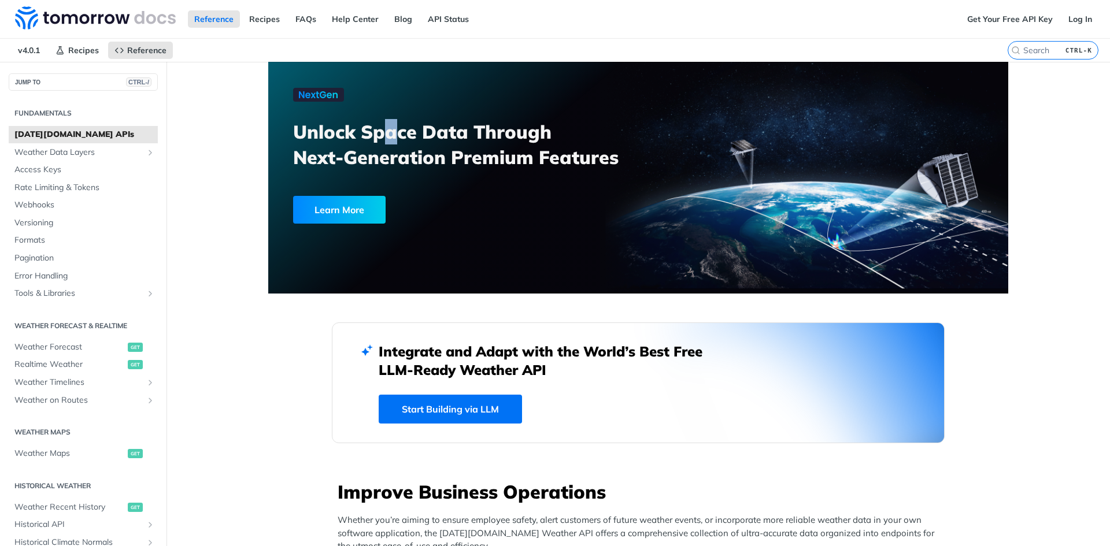
drag, startPoint x: 389, startPoint y: 141, endPoint x: 1110, endPoint y: 54, distance: 726.2
click at [387, 141] on h3 "Unlock Space Data Through Next-Generation Premium Features" at bounding box center [472, 144] width 358 height 51
click at [537, 16] on link "Get Your Free API Key" at bounding box center [1010, 18] width 98 height 17
click at [537, 17] on link "Get Your Free API Key" at bounding box center [1010, 18] width 98 height 17
click at [537, 15] on link "Log In" at bounding box center [1080, 18] width 36 height 17
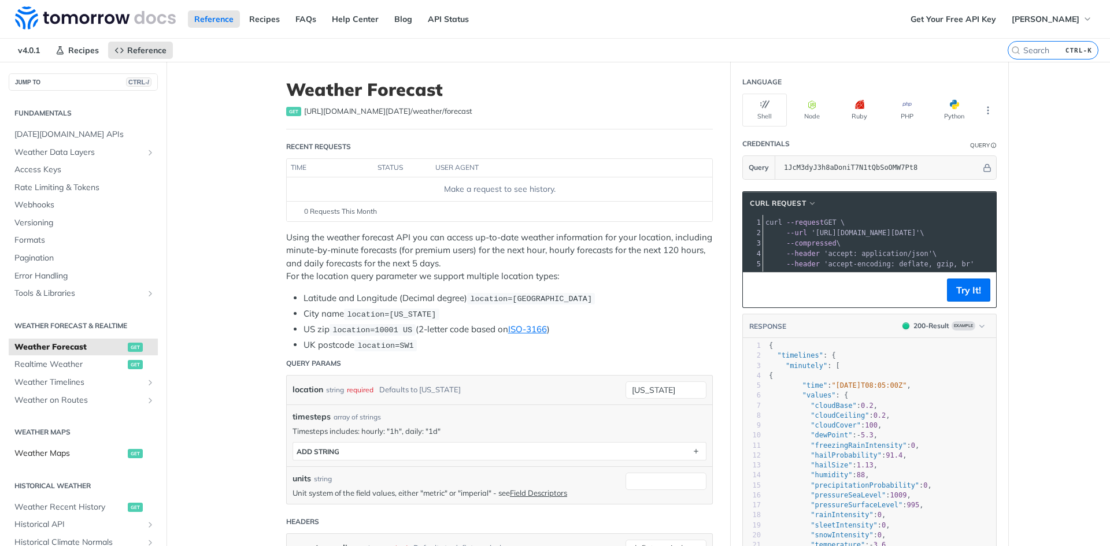
click at [51, 451] on span "Weather Maps" at bounding box center [69, 454] width 110 height 12
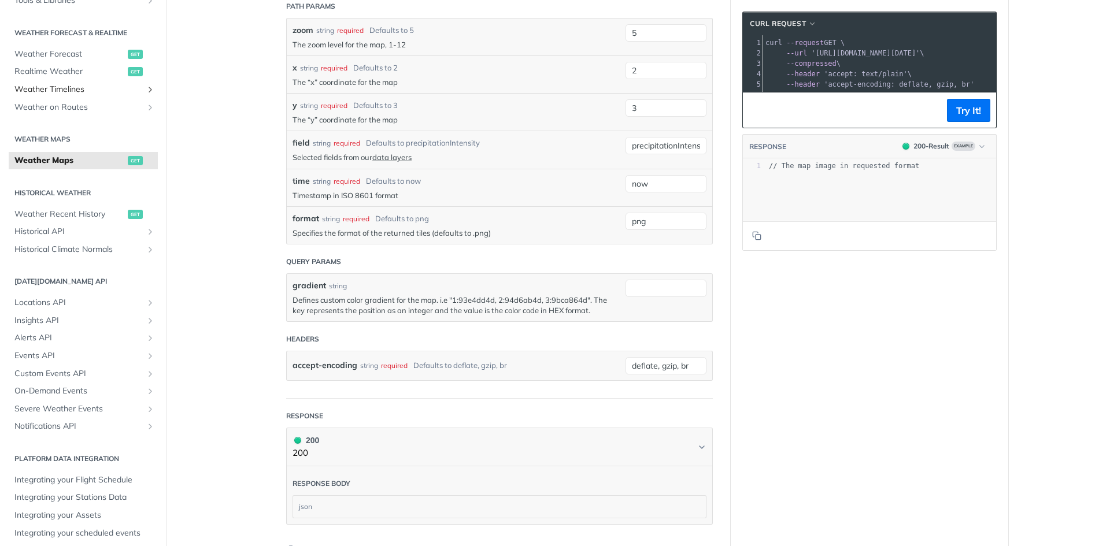
scroll to position [239, 0]
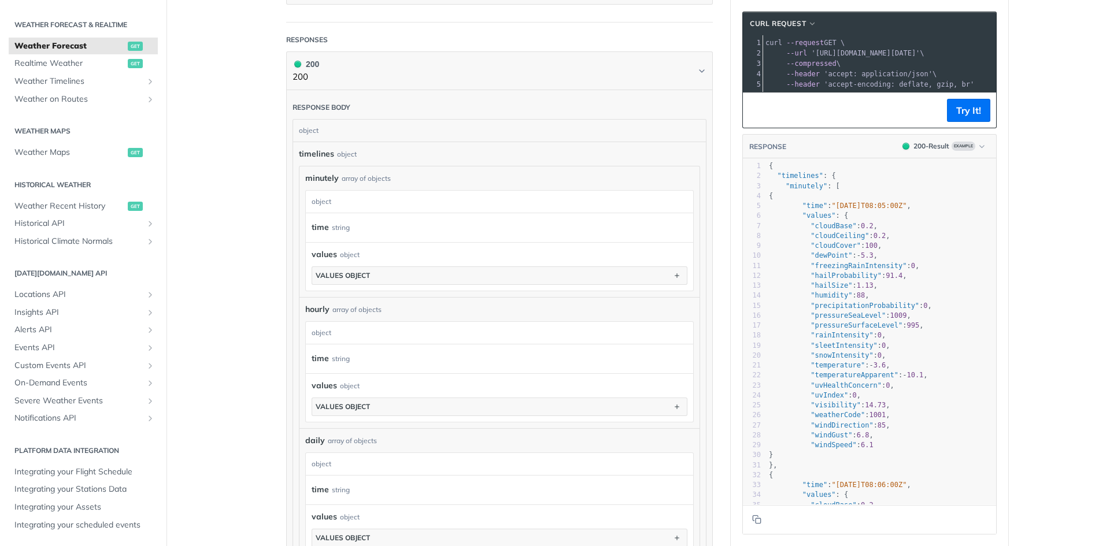
scroll to position [328, 0]
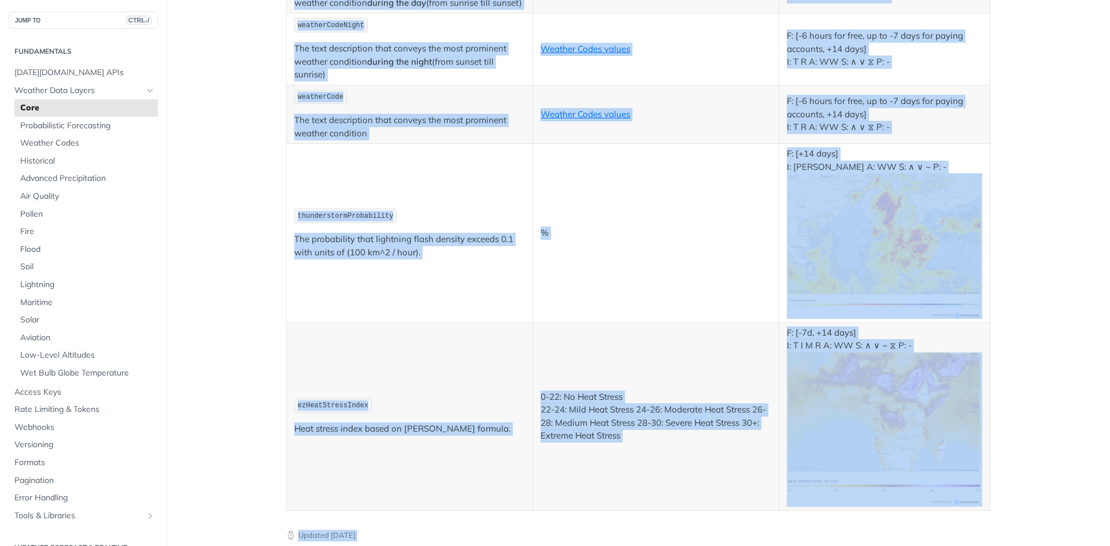
scroll to position [6366, 0]
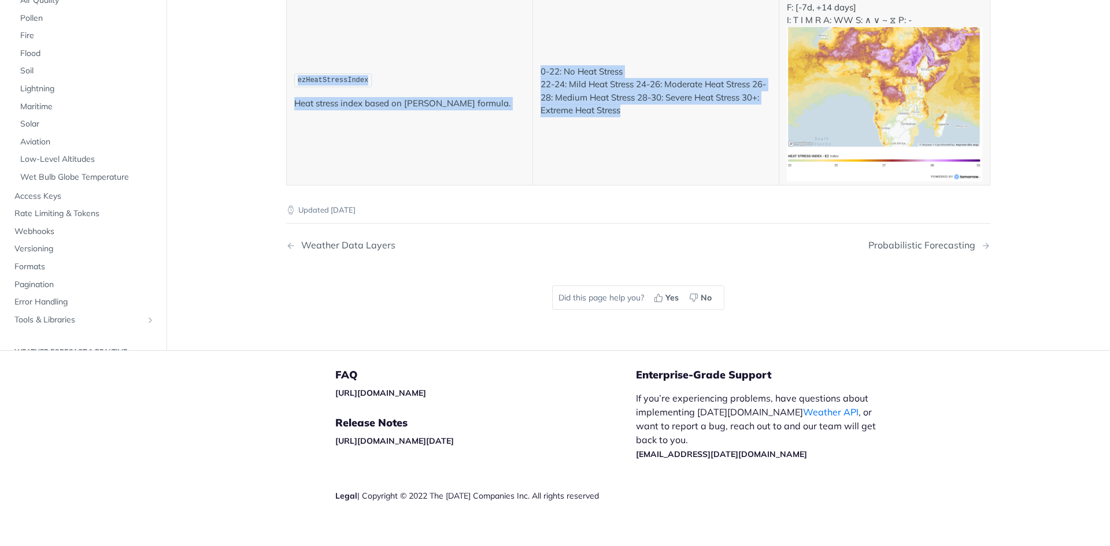
drag, startPoint x: 285, startPoint y: 170, endPoint x: 764, endPoint y: 106, distance: 483.6
copy div "The Tomorrow.io REST Weather API provides the following information Field Value…"
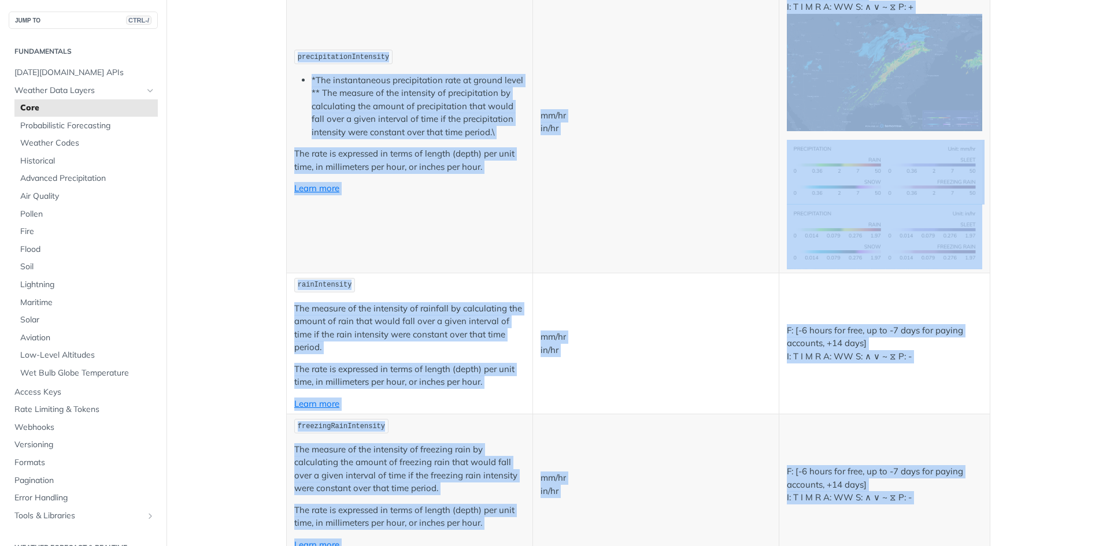
scroll to position [1799, 0]
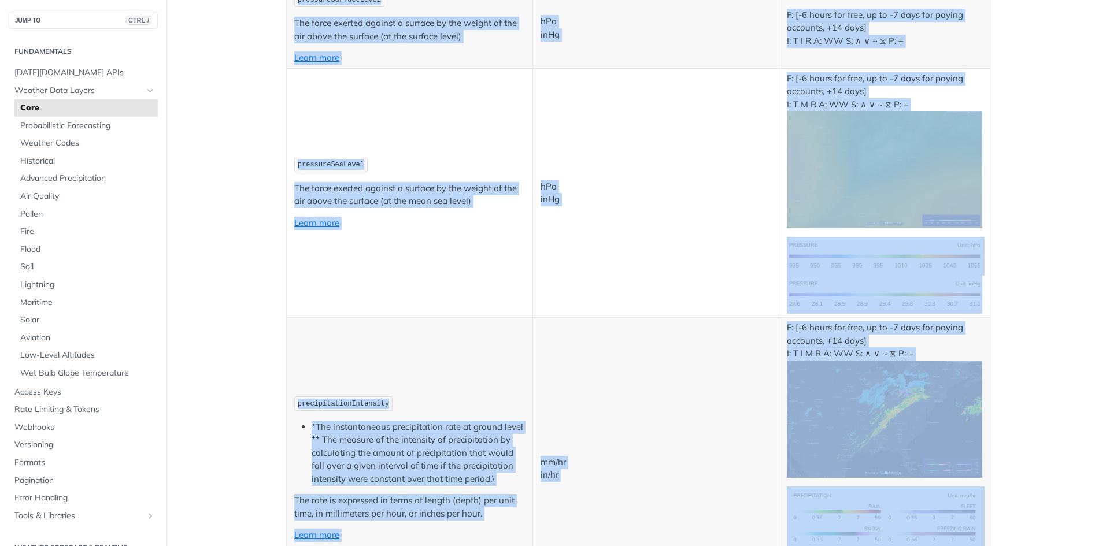
click at [587, 273] on td "hPa inHg" at bounding box center [655, 193] width 246 height 250
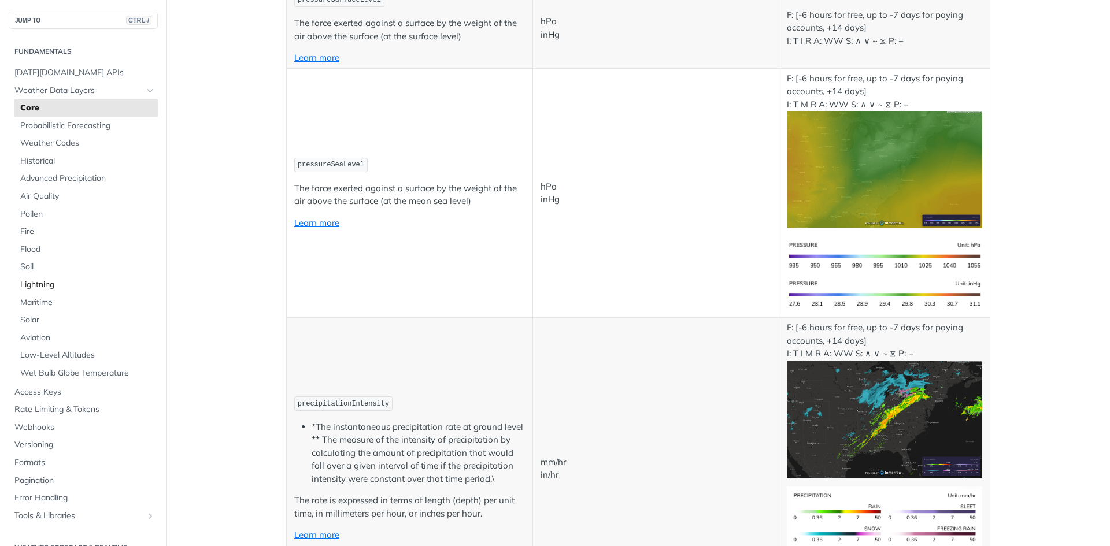
click at [55, 284] on span "Lightning" at bounding box center [87, 285] width 135 height 12
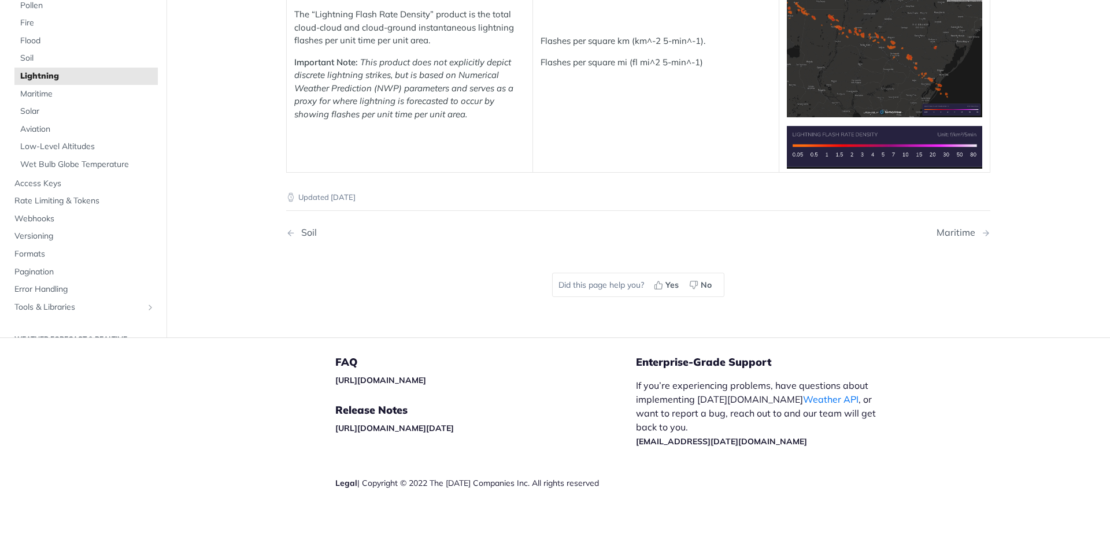
scroll to position [103, 0]
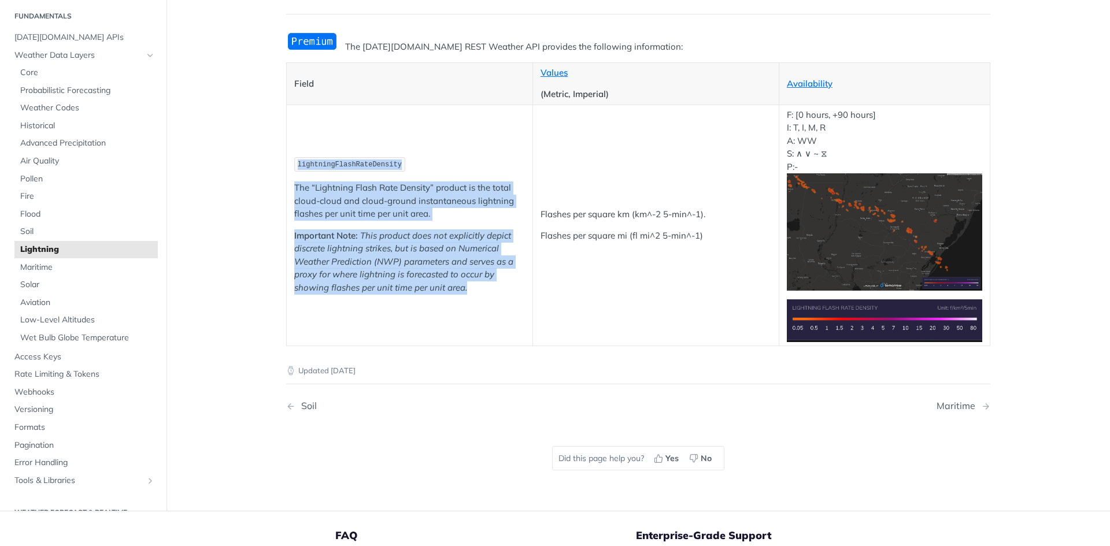
drag, startPoint x: 492, startPoint y: 290, endPoint x: 290, endPoint y: 153, distance: 243.9
click at [290, 153] on td "lightningFlashRateDensity The “Lightning Flash Rate Density” product is the tot…" at bounding box center [410, 225] width 246 height 241
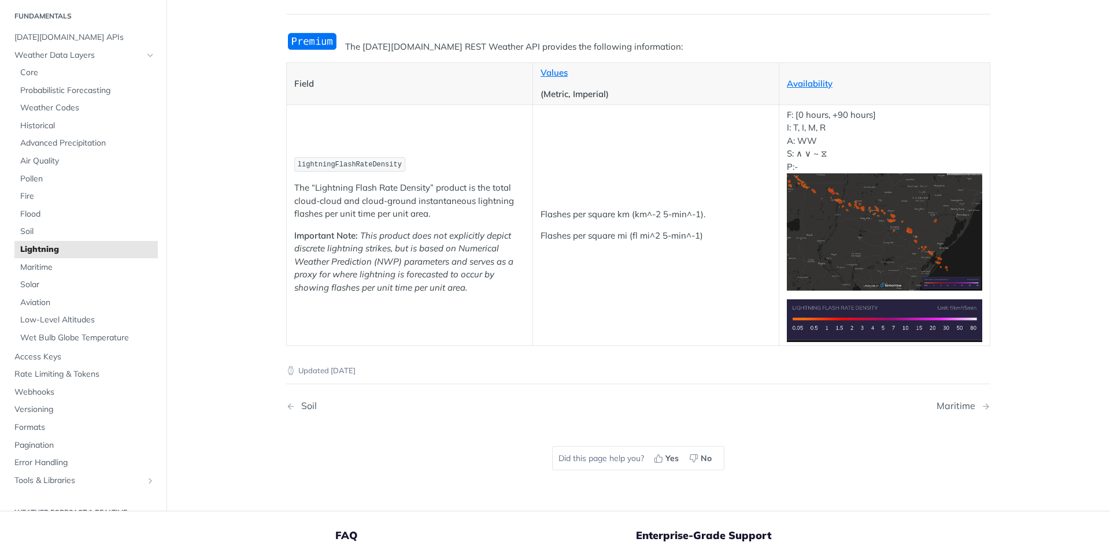
drag, startPoint x: 328, startPoint y: 198, endPoint x: 288, endPoint y: 146, distance: 65.6
click at [288, 146] on td "lightningFlashRateDensity The “Lightning Flash Rate Density” product is the tot…" at bounding box center [410, 225] width 246 height 241
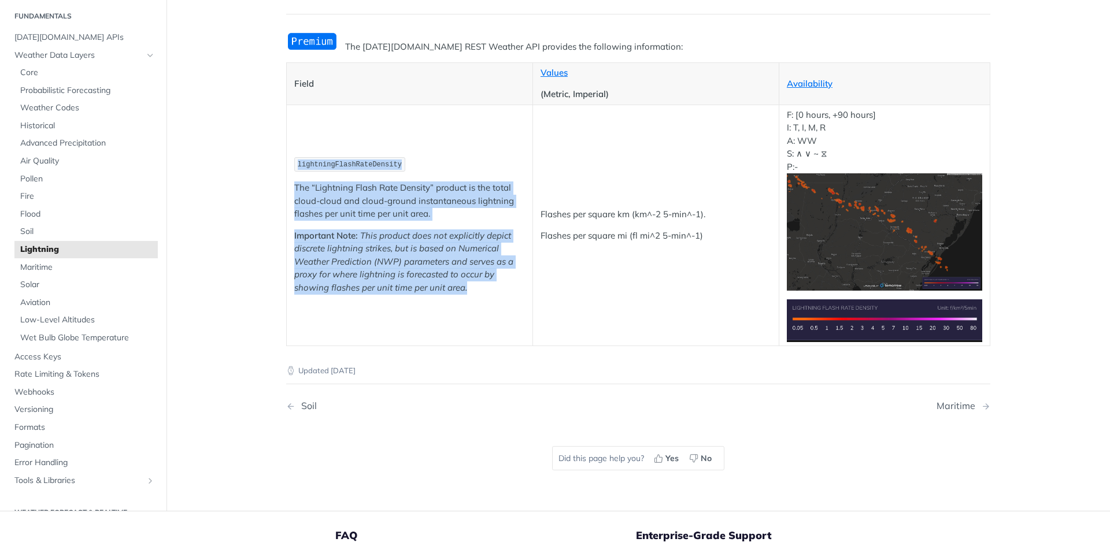
drag, startPoint x: 461, startPoint y: 275, endPoint x: 293, endPoint y: 165, distance: 201.4
click at [293, 165] on td "lightningFlashRateDensity The “Lightning Flash Rate Density” product is the tot…" at bounding box center [410, 225] width 246 height 241
copy td "lightningFlashRateDensity The “Lightning Flash Rate Density” product is the tot…"
click at [93, 147] on span "Advanced Precipitation" at bounding box center [87, 144] width 135 height 12
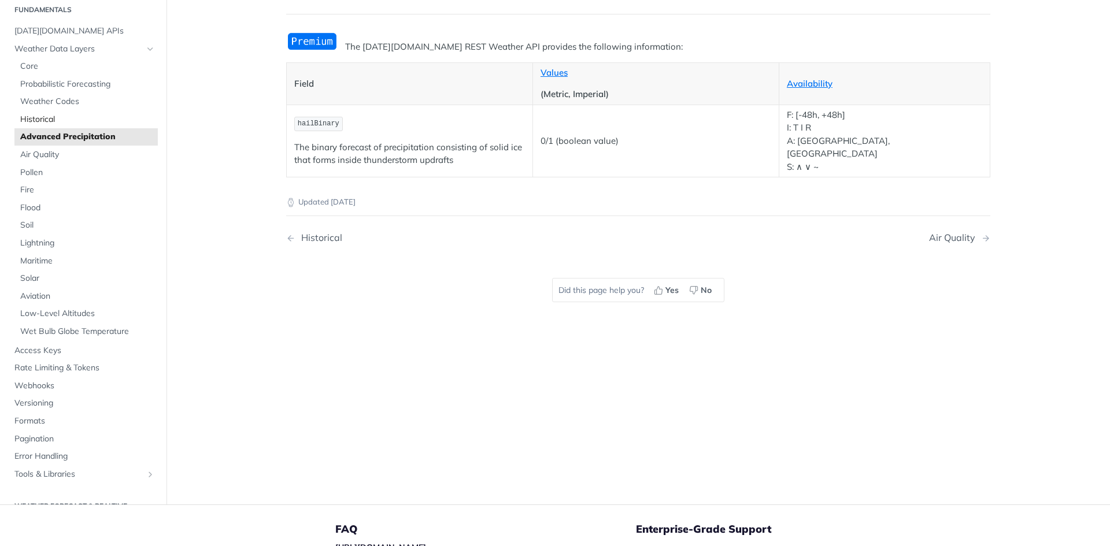
click at [76, 120] on span "Historical" at bounding box center [87, 120] width 135 height 12
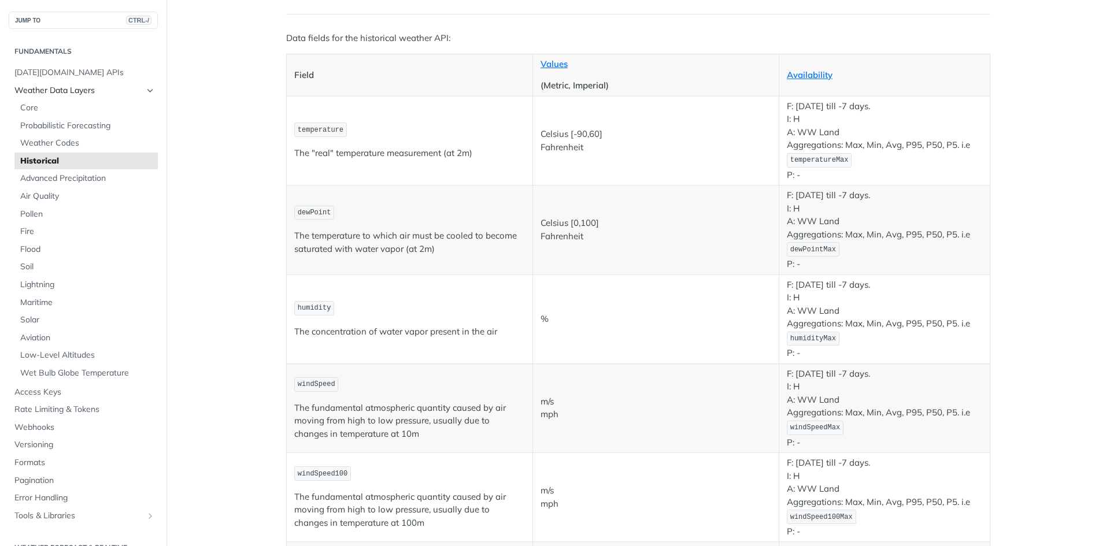
click at [82, 93] on span "Weather Data Layers" at bounding box center [78, 91] width 128 height 12
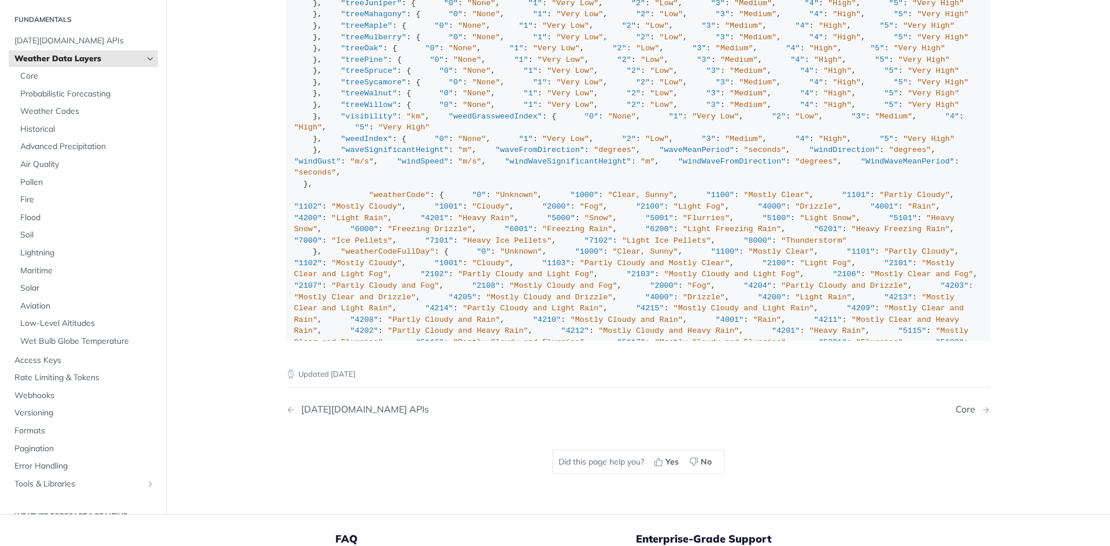
scroll to position [694, 0]
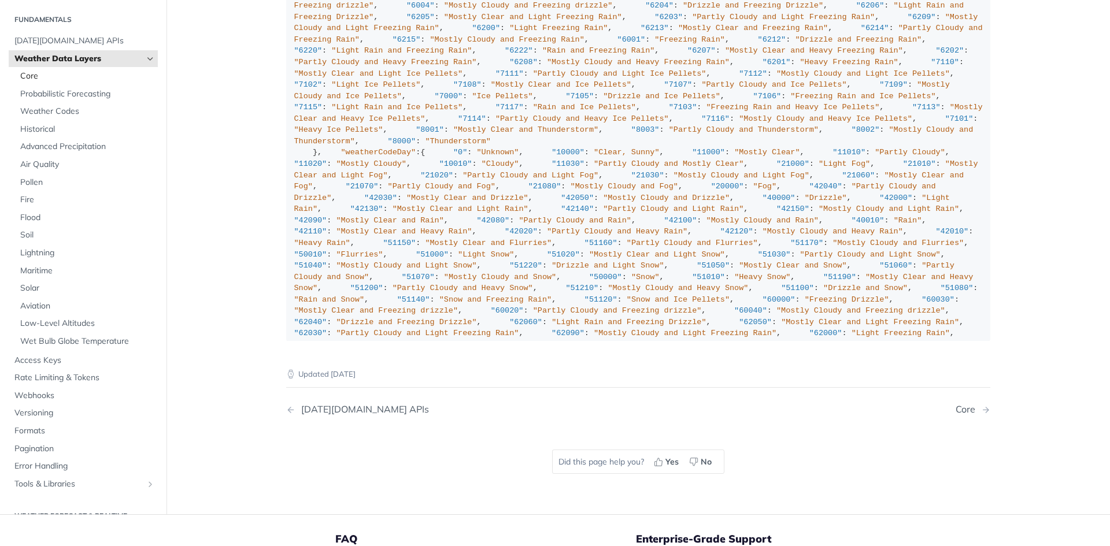
click at [65, 71] on span "Core" at bounding box center [87, 77] width 135 height 12
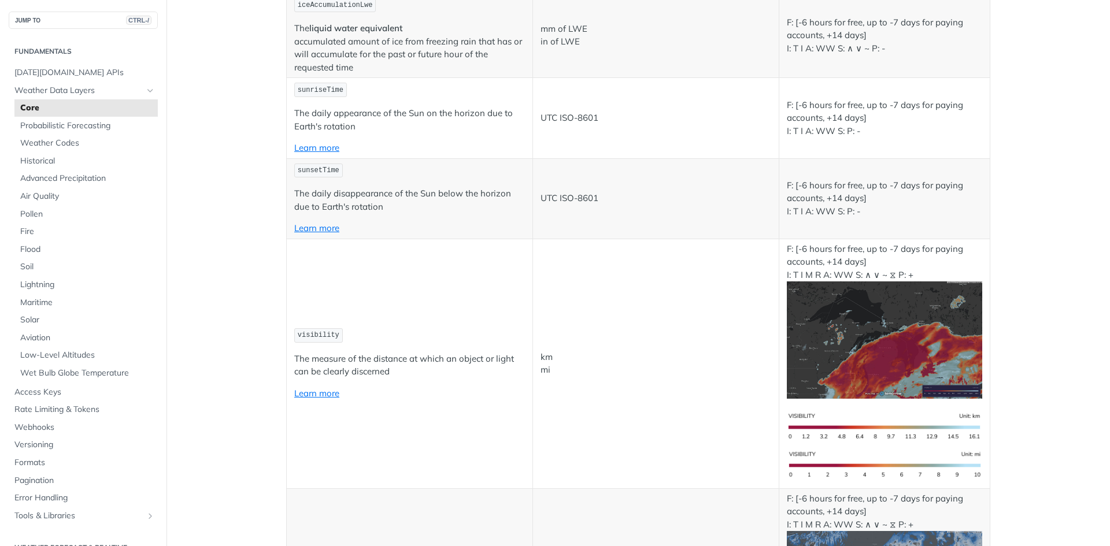
scroll to position [4175, 0]
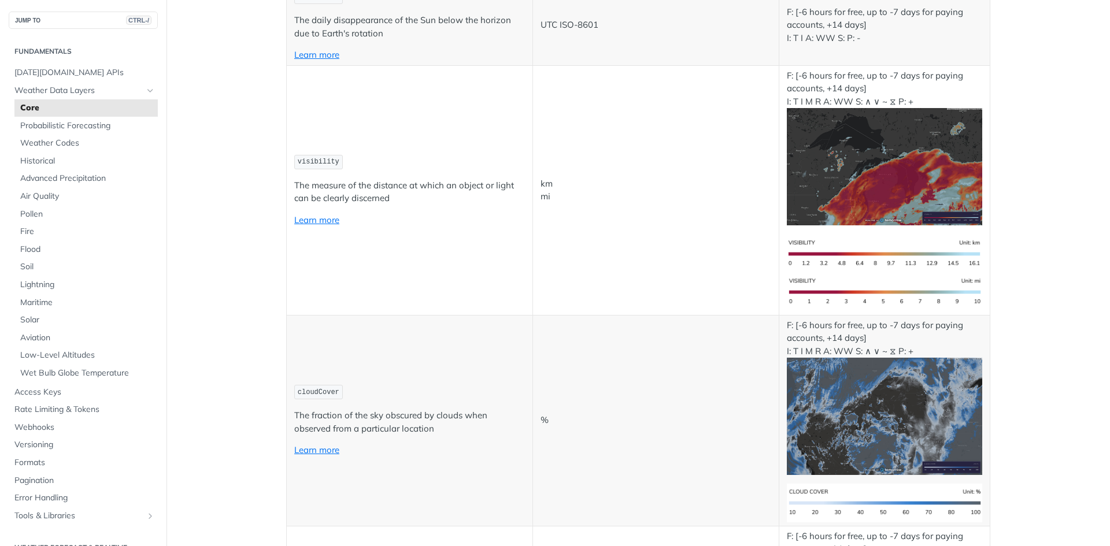
drag, startPoint x: 483, startPoint y: 431, endPoint x: 289, endPoint y: 337, distance: 215.9
copy td "thunderstormProbability The probability that lightning flash density exceeds 0.…"
drag, startPoint x: 415, startPoint y: 375, endPoint x: 285, endPoint y: 336, distance: 135.3
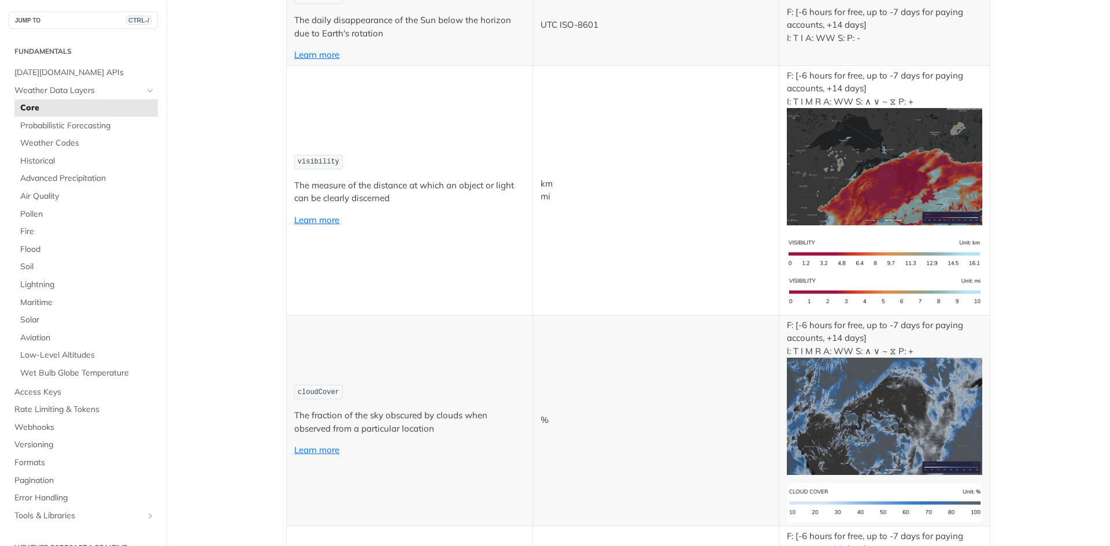
copy td "thunderstormProbability The probability that lightning flash density exceeds 0.…"
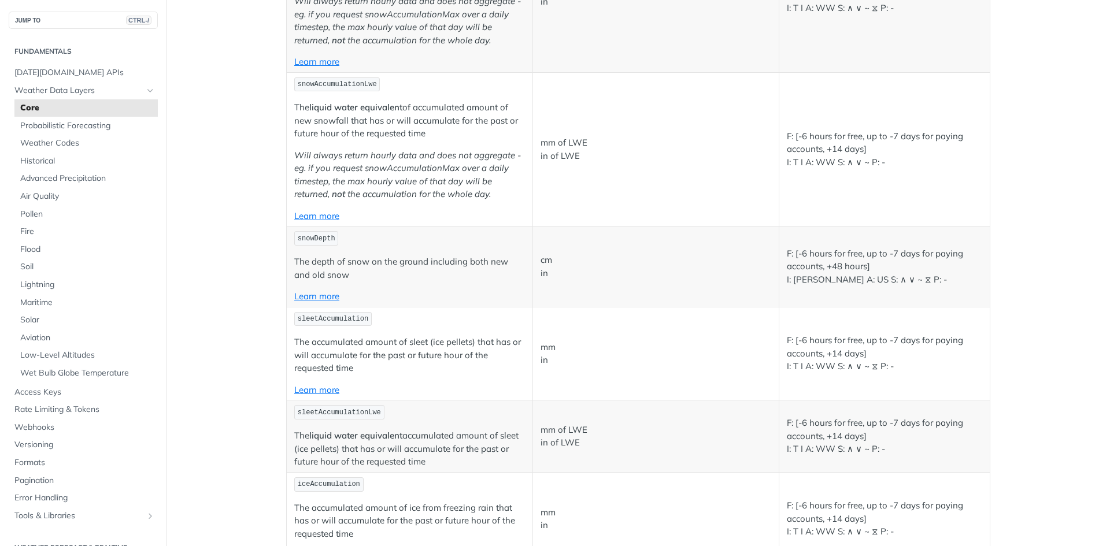
scroll to position [3486, 0]
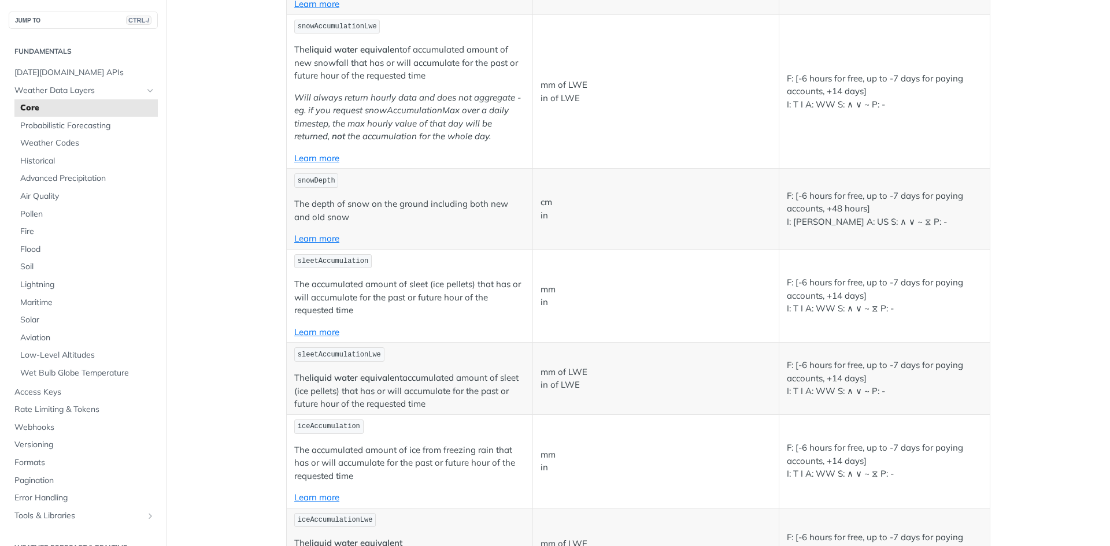
drag, startPoint x: 394, startPoint y: 391, endPoint x: 323, endPoint y: 368, distance: 75.5
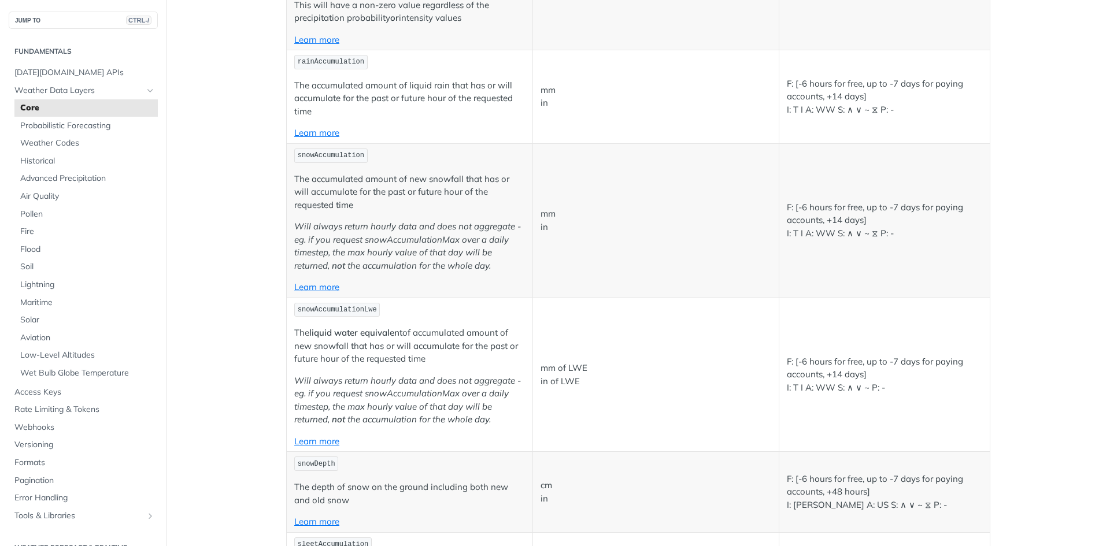
scroll to position [3322, 0]
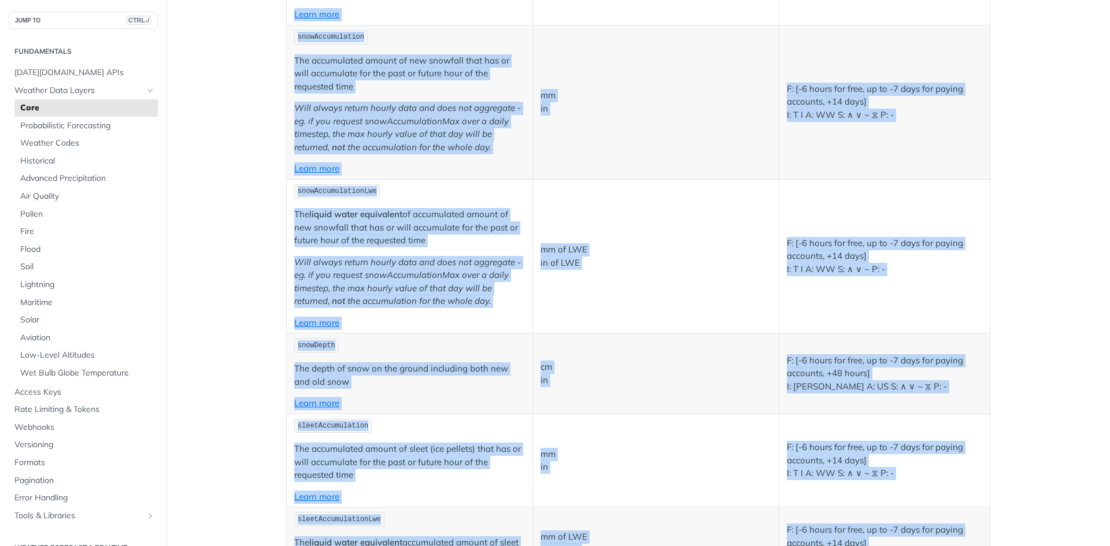
drag, startPoint x: 594, startPoint y: 330, endPoint x: 282, endPoint y: 101, distance: 387.6
click at [286, 101] on table "Field Values (Metric, Imperial) Availability temperature The "real" temperature…" at bounding box center [638, 47] width 704 height 6365
copy table "Field Values (Metric, Imperial) Availability temperature The "real" temperature…"
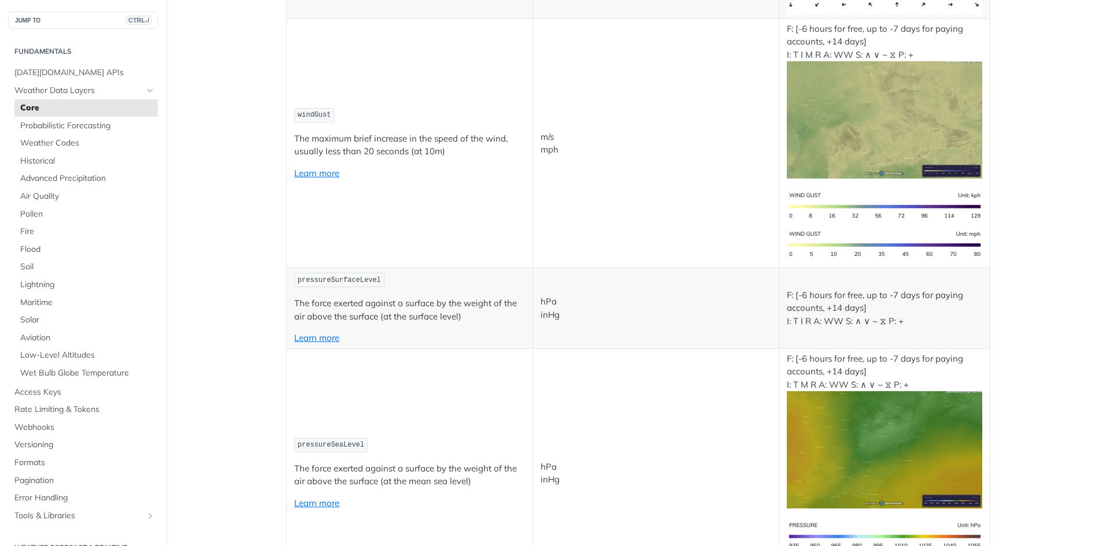
scroll to position [1412, 0]
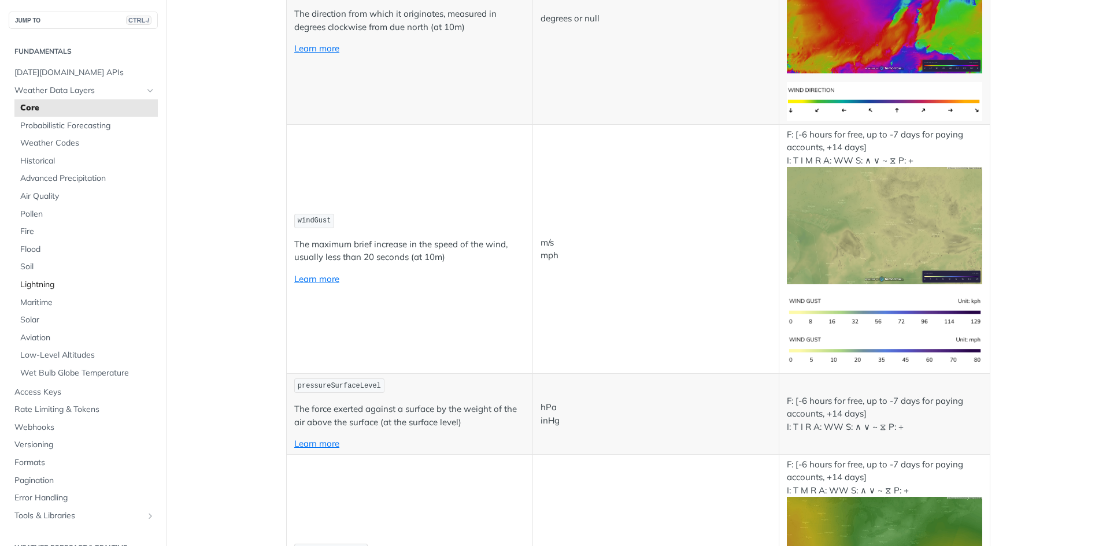
click at [47, 284] on span "Lightning" at bounding box center [87, 285] width 135 height 12
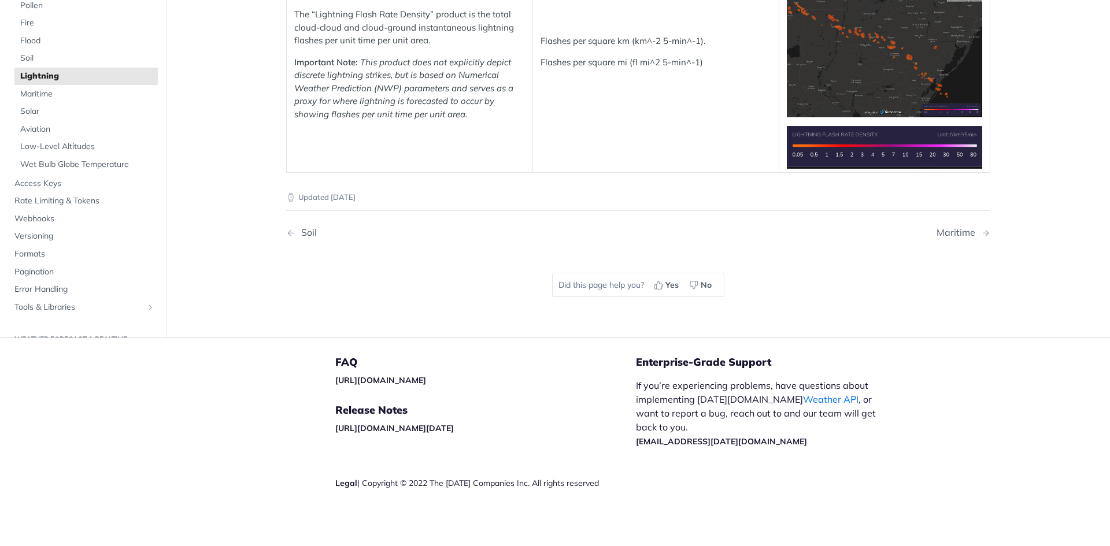
scroll to position [103, 0]
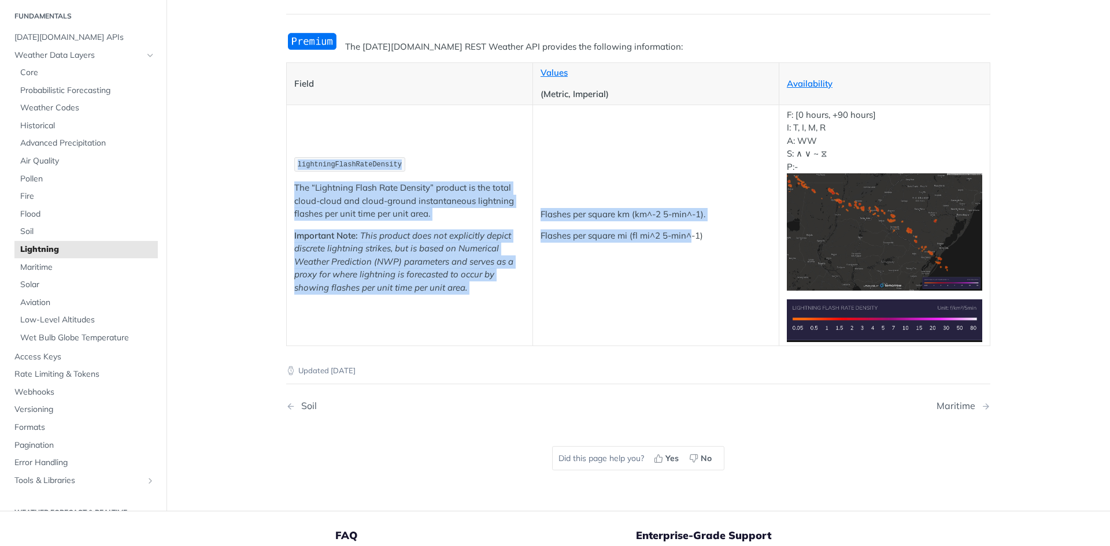
drag, startPoint x: 685, startPoint y: 299, endPoint x: 329, endPoint y: 145, distance: 388.4
click at [329, 145] on tr "lightningFlashRateDensity The “Lightning Flash Rate Density” product is the tot…" at bounding box center [639, 225] width 704 height 241
copy tr "lightningFlashRateDensity The “Lightning Flash Rate Density” product is the tot…"
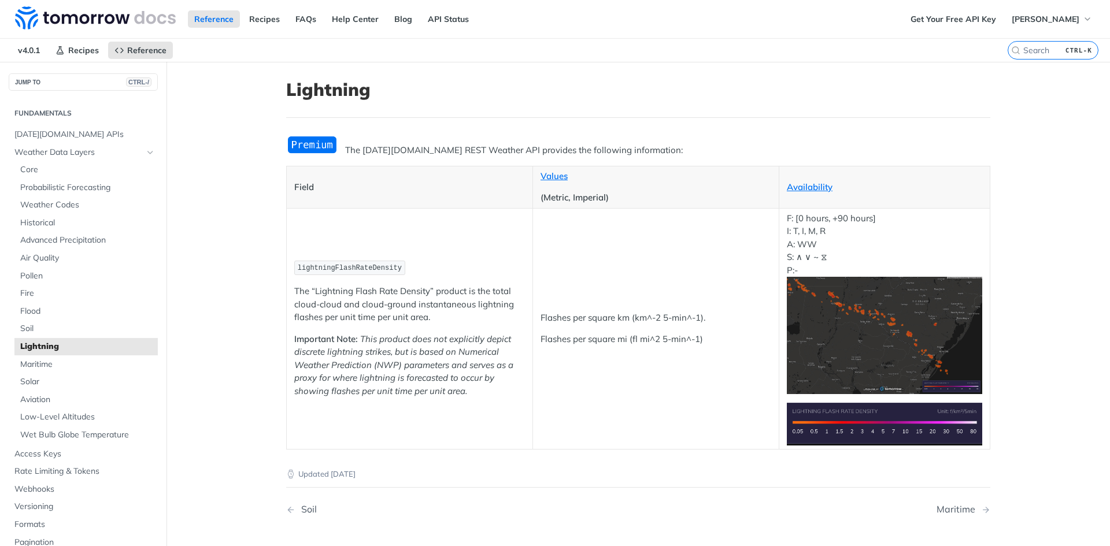
click at [515, 201] on th "Field" at bounding box center [410, 187] width 246 height 42
click at [78, 151] on span "Weather Data Layers" at bounding box center [78, 153] width 128 height 12
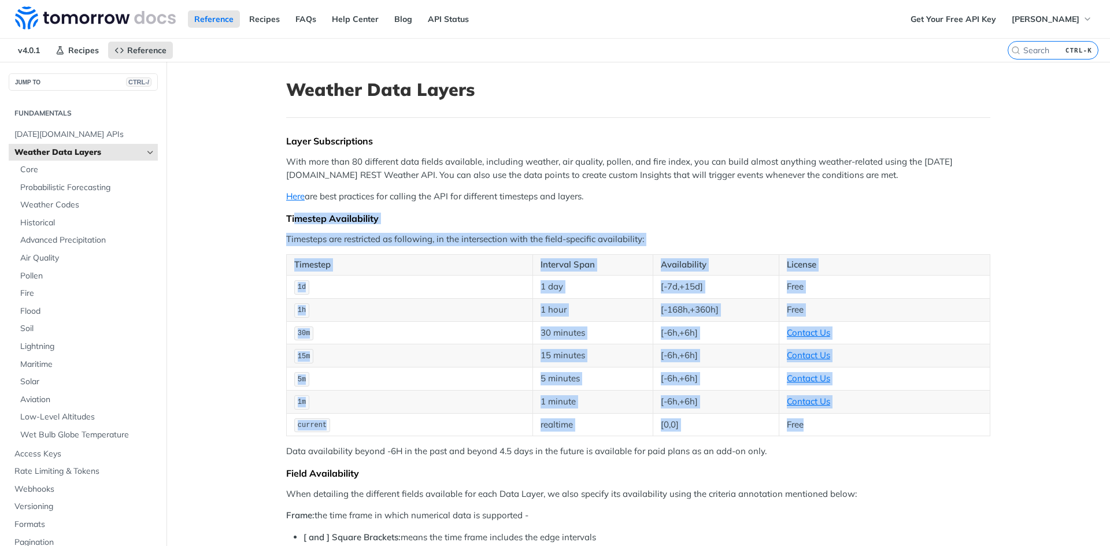
drag, startPoint x: 293, startPoint y: 217, endPoint x: 812, endPoint y: 431, distance: 561.3
click at [648, 365] on td "15 minutes" at bounding box center [592, 356] width 120 height 23
drag, startPoint x: 835, startPoint y: 425, endPoint x: 283, endPoint y: 216, distance: 591.0
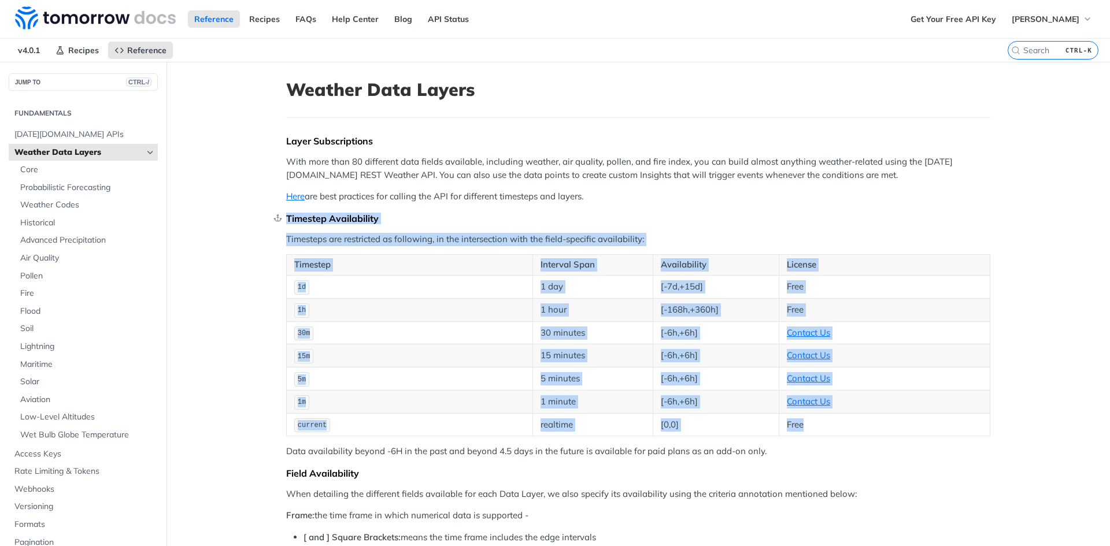
copy div "Timestep Availability Timesteps are restricted as following, in the intersectio…"
click at [55, 169] on span "Core" at bounding box center [87, 170] width 135 height 12
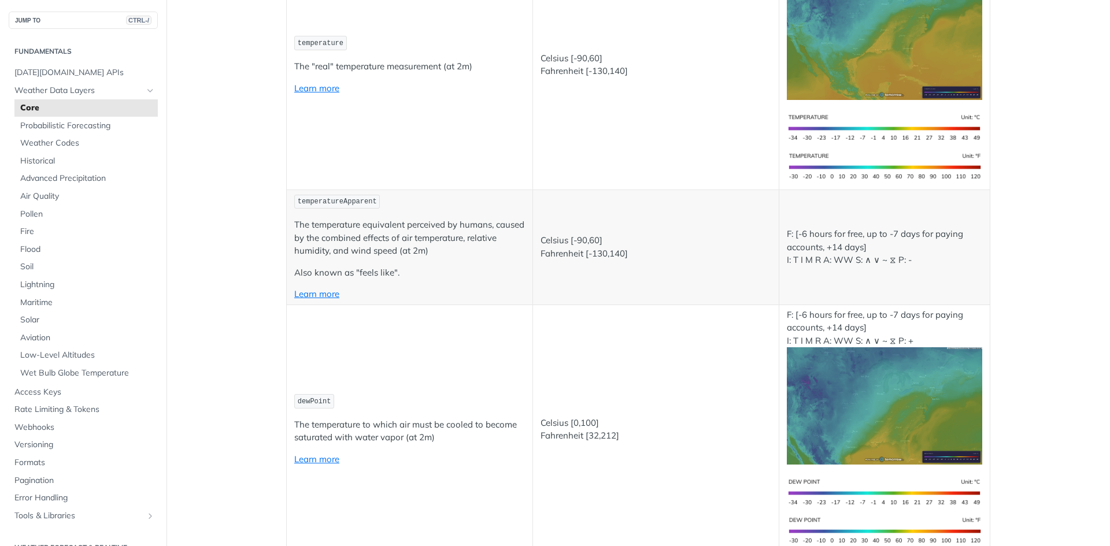
scroll to position [231, 0]
